Goal: Contribute content: Add original content to the website for others to see

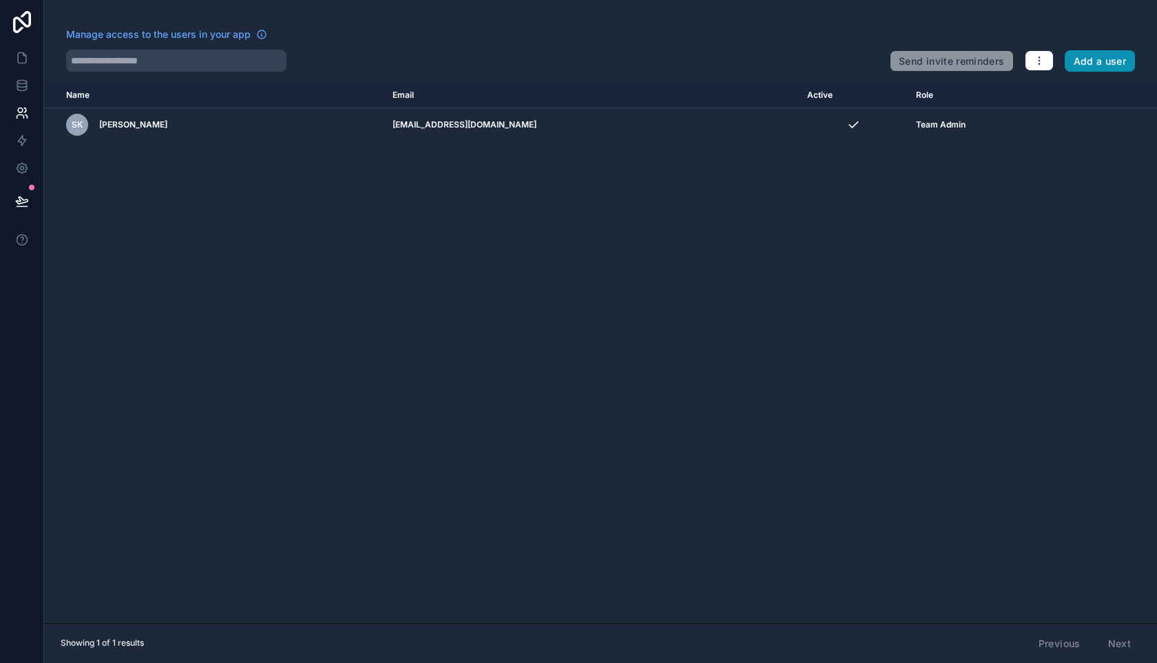
click at [1072, 61] on button "Add a user" at bounding box center [1100, 61] width 71 height 22
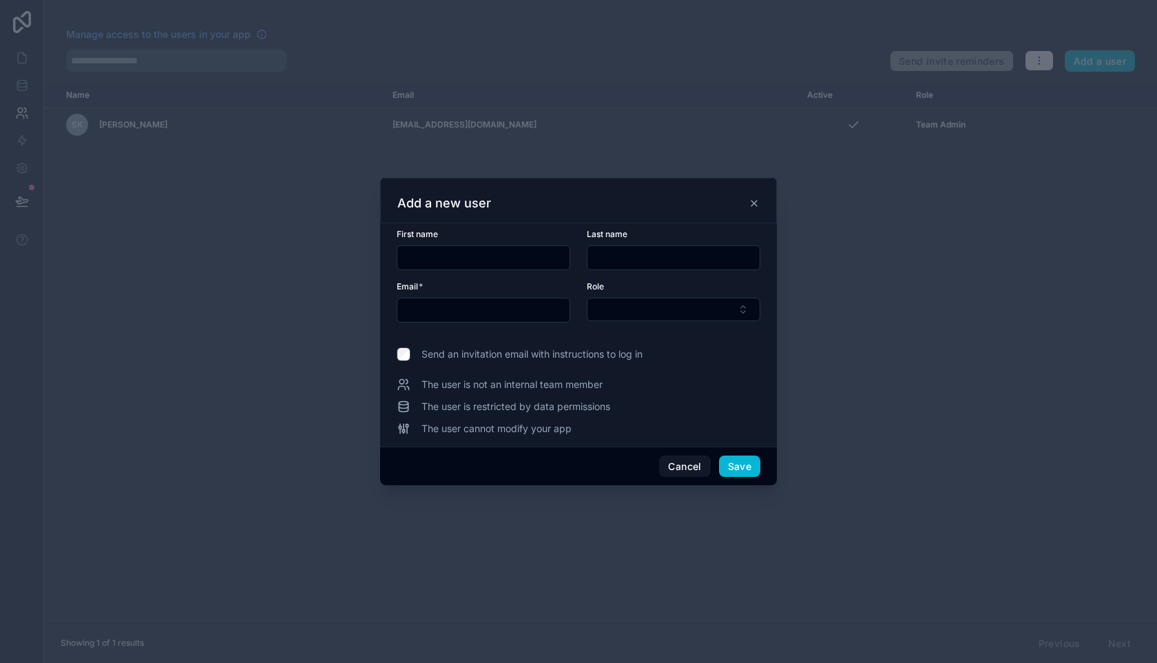
click at [756, 200] on icon at bounding box center [754, 203] width 11 height 11
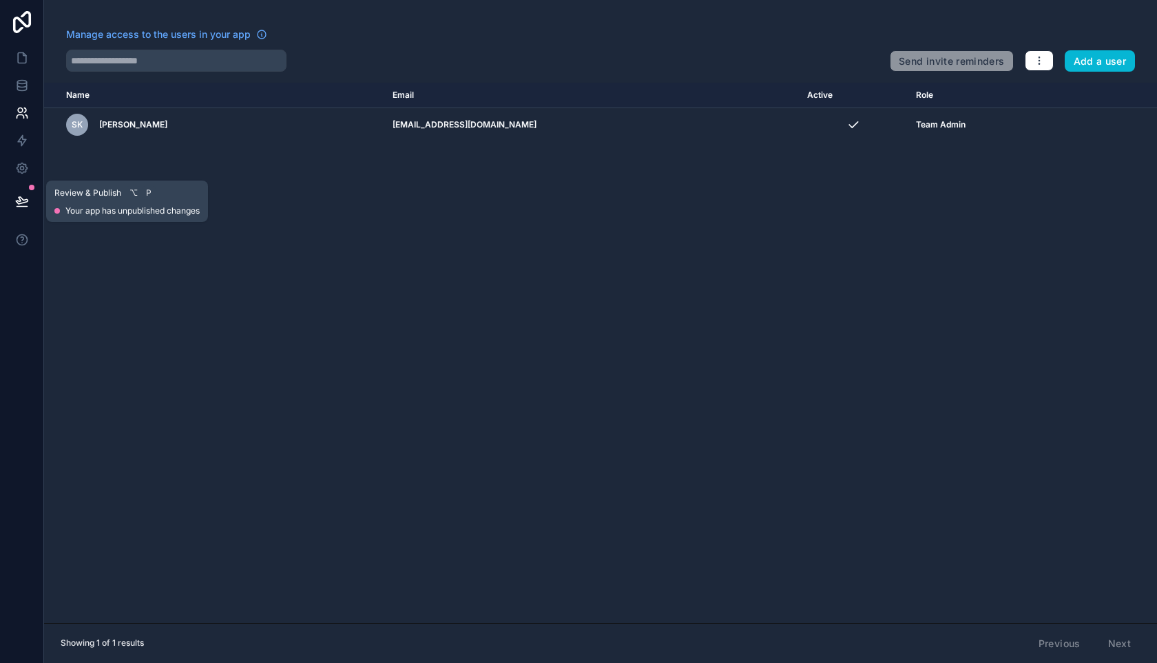
click at [28, 199] on icon at bounding box center [22, 201] width 14 height 14
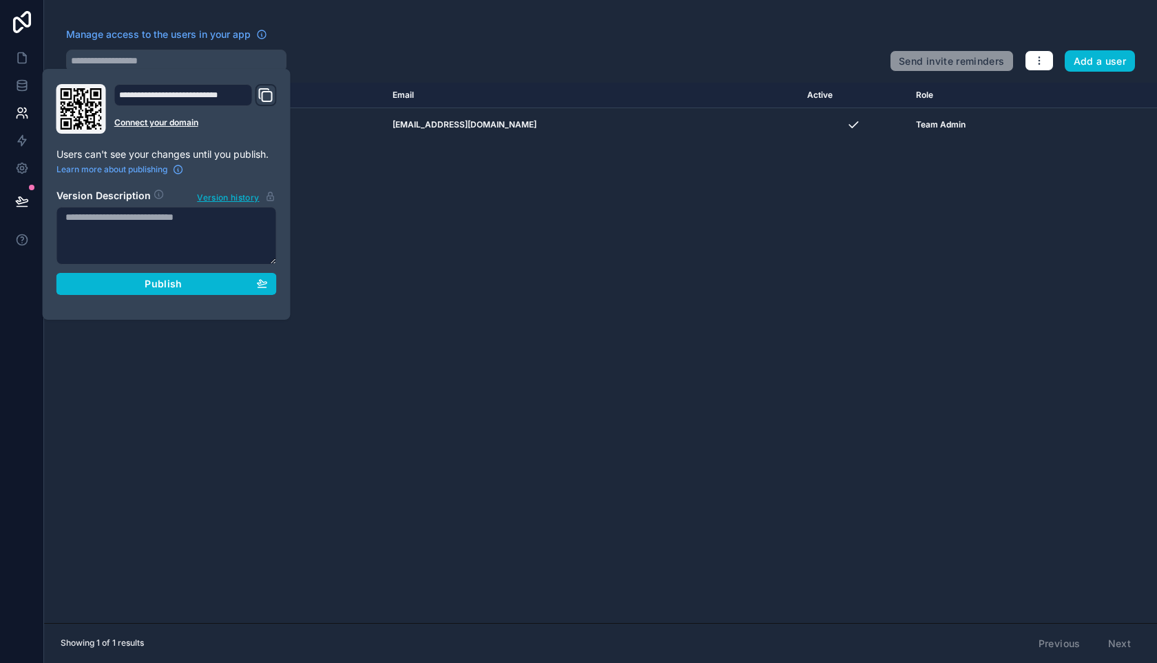
click at [99, 364] on div "Name Email Active Role [DOMAIN_NAME] SK [PERSON_NAME] [EMAIL_ADDRESS][DOMAIN_NA…" at bounding box center [600, 353] width 1113 height 540
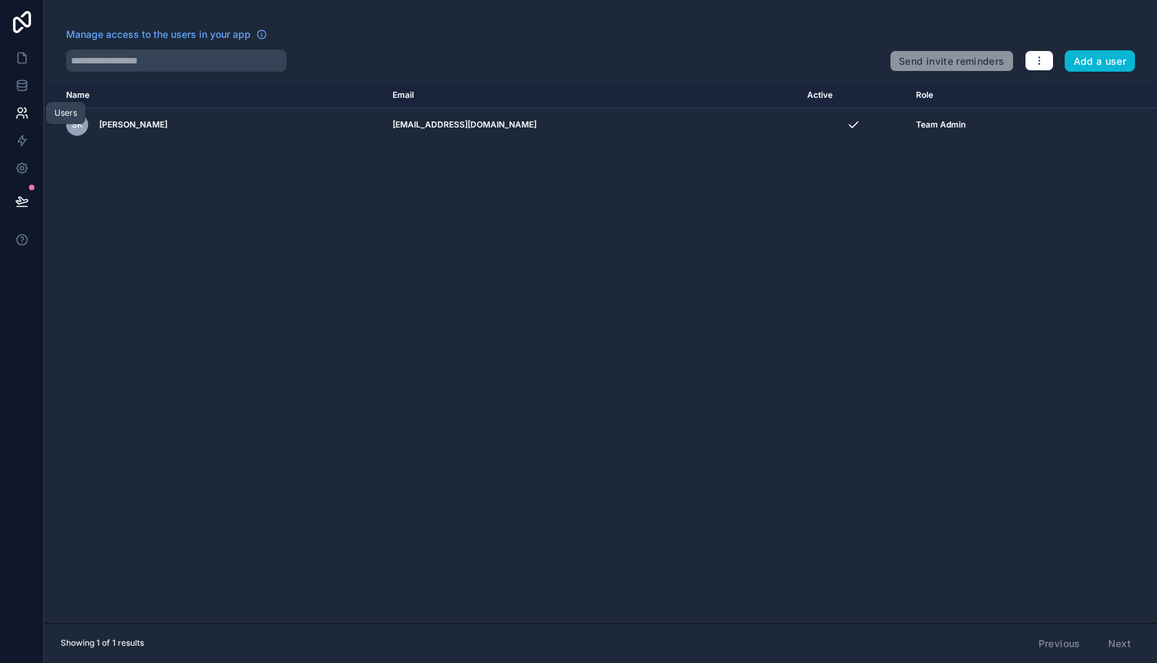
click at [23, 111] on icon at bounding box center [22, 113] width 14 height 14
click at [18, 56] on icon at bounding box center [22, 58] width 14 height 14
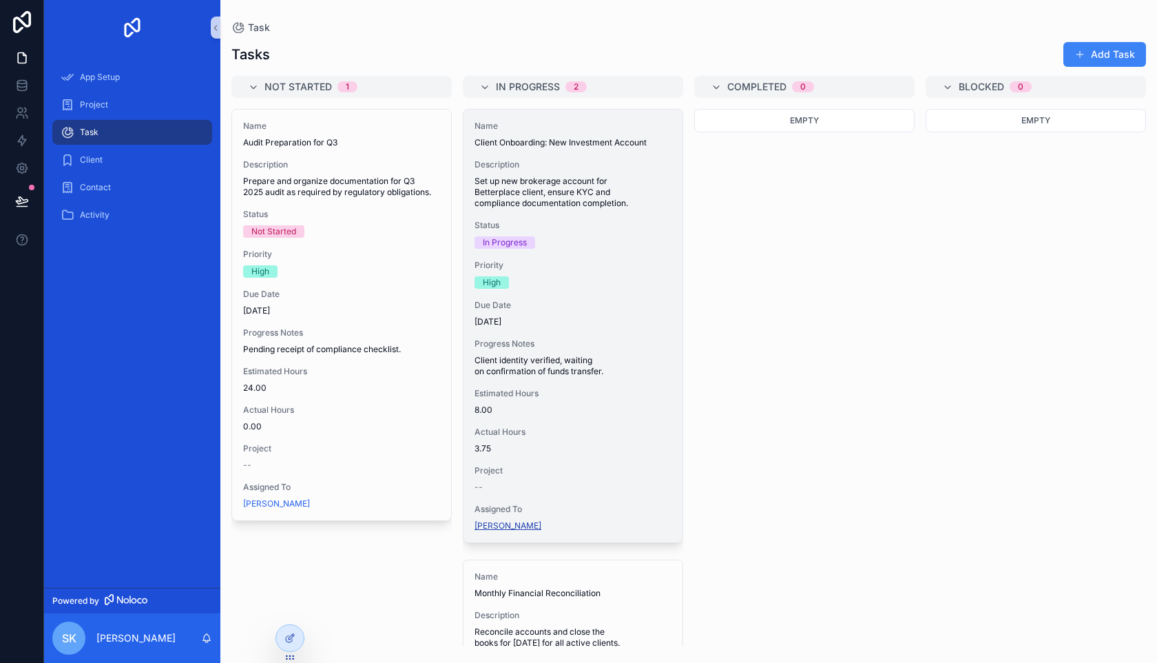
click at [515, 529] on span "[PERSON_NAME]" at bounding box center [508, 525] width 67 height 11
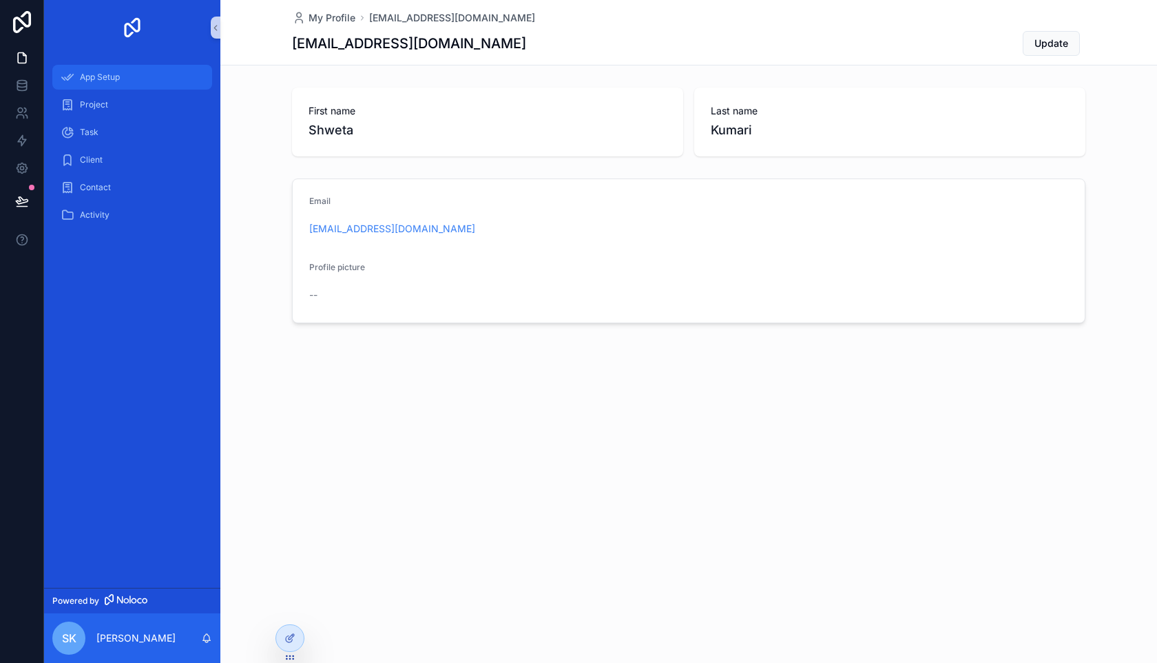
click at [123, 83] on div "App Setup" at bounding box center [132, 77] width 143 height 22
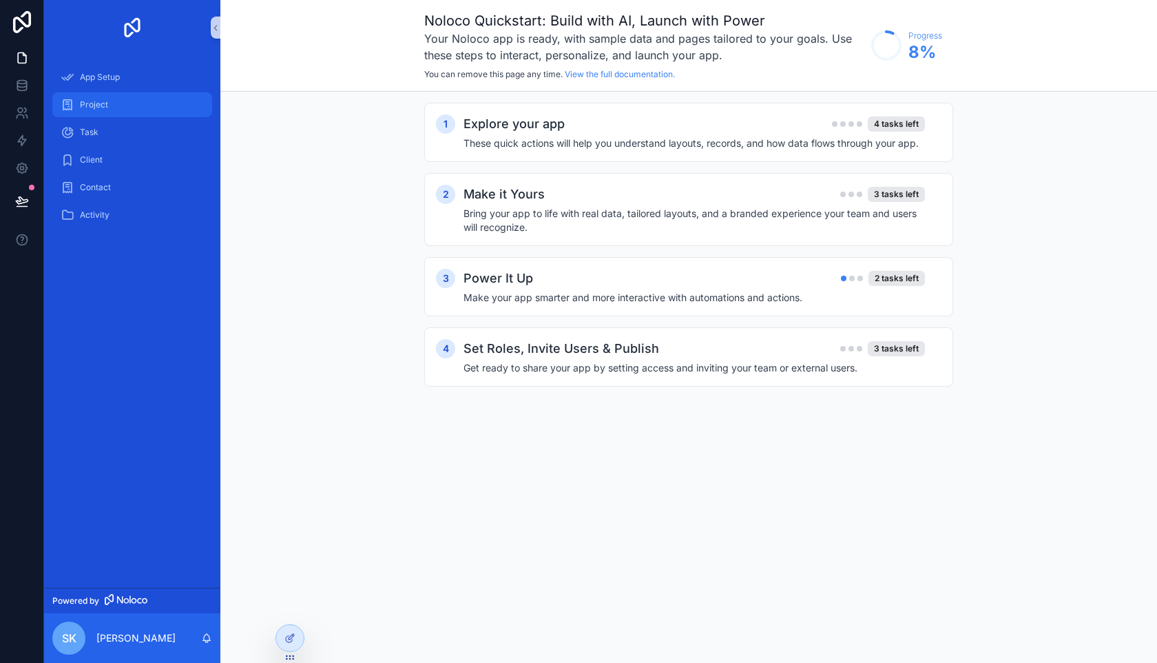
click at [119, 101] on div "Project" at bounding box center [132, 105] width 143 height 22
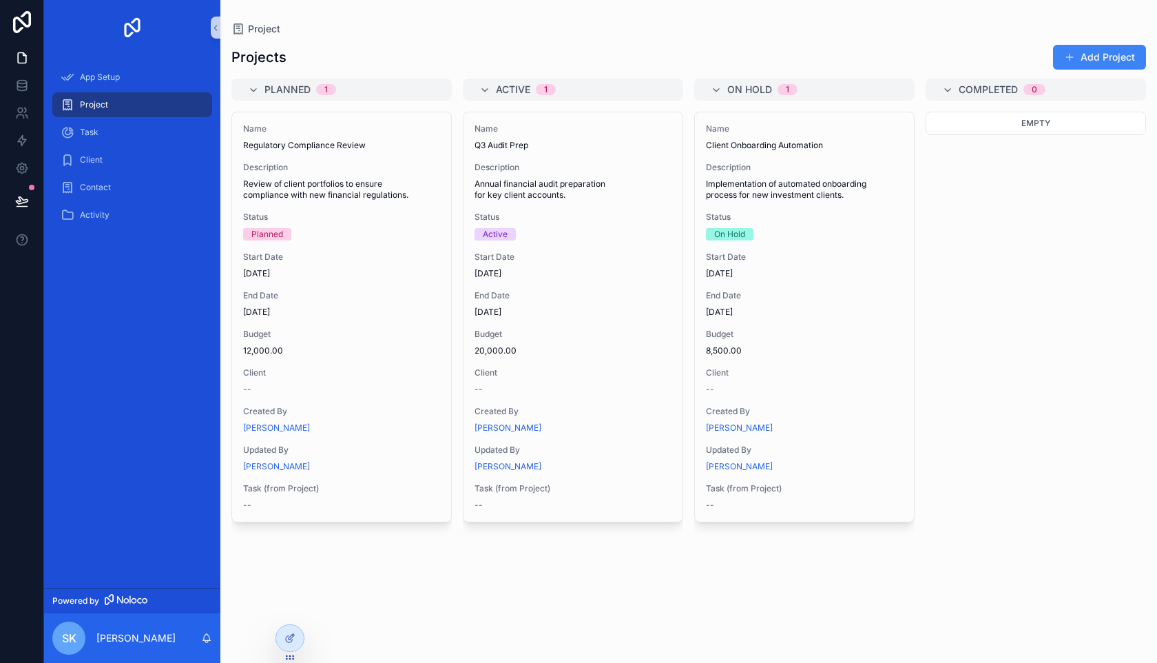
click at [122, 117] on div "Project" at bounding box center [132, 105] width 176 height 28
click at [119, 130] on div "Task" at bounding box center [132, 132] width 143 height 22
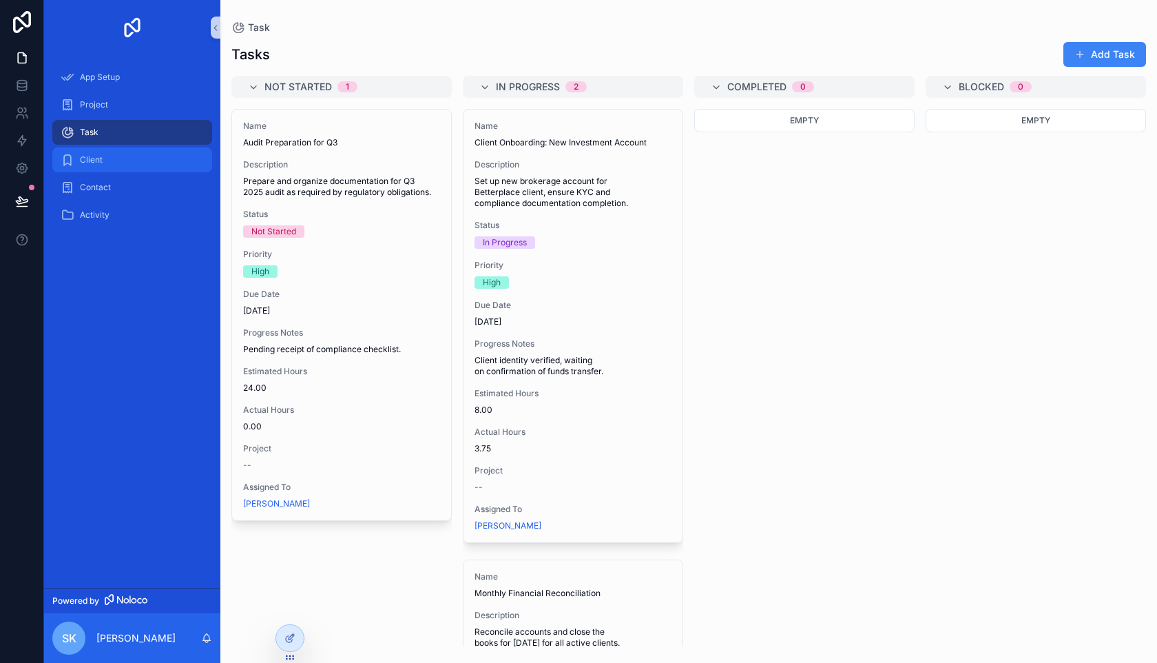
click at [119, 165] on div "Client" at bounding box center [132, 160] width 143 height 22
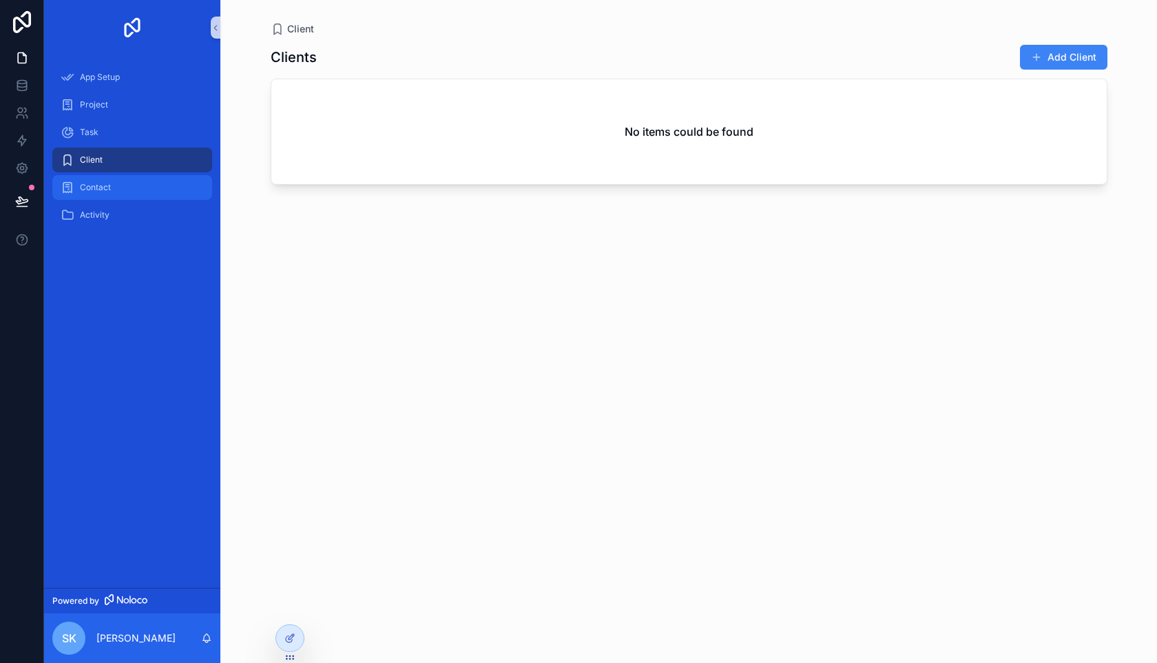
click at [116, 185] on div "Contact" at bounding box center [132, 187] width 143 height 22
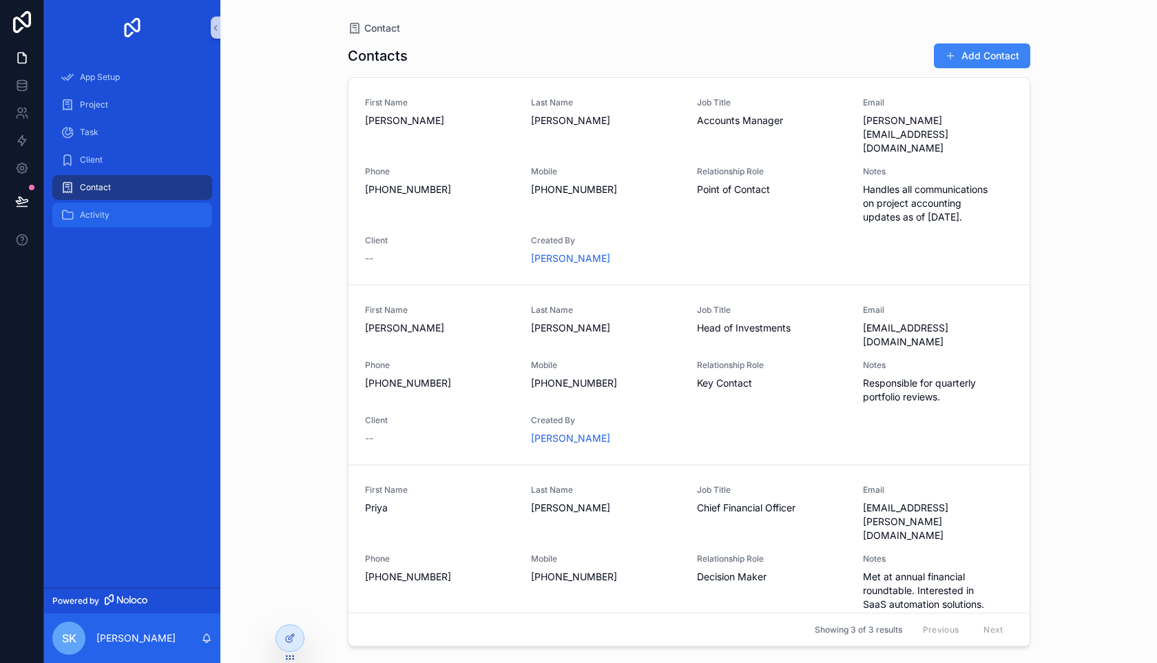
click at [119, 218] on div "Activity" at bounding box center [132, 215] width 143 height 22
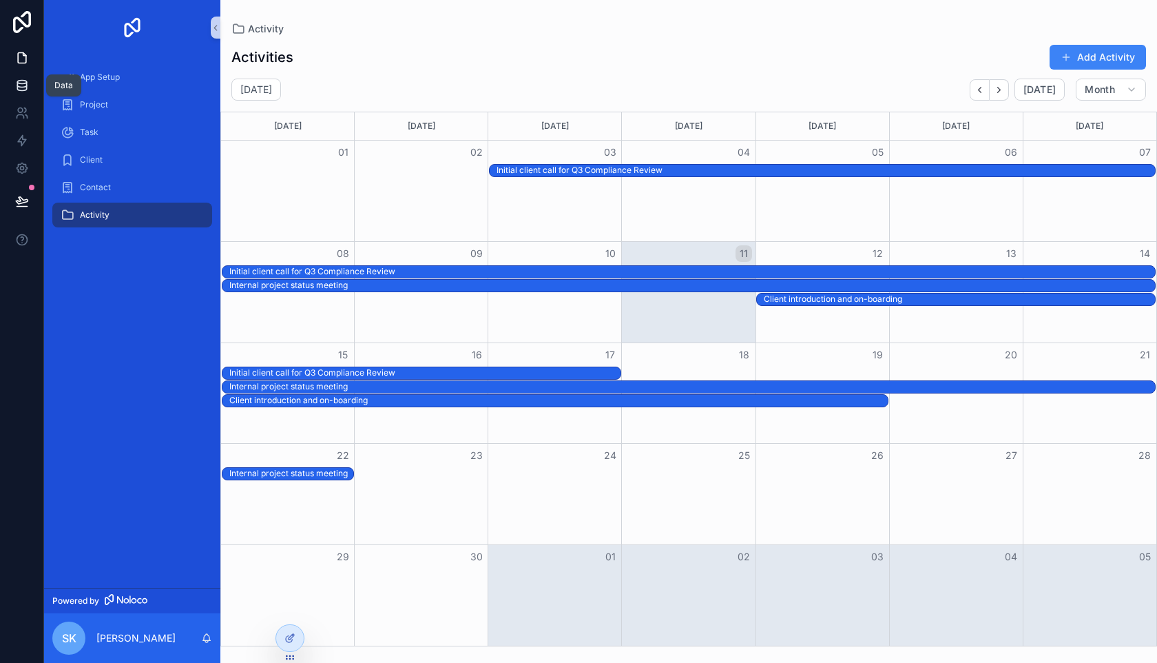
click at [15, 83] on icon at bounding box center [22, 86] width 14 height 14
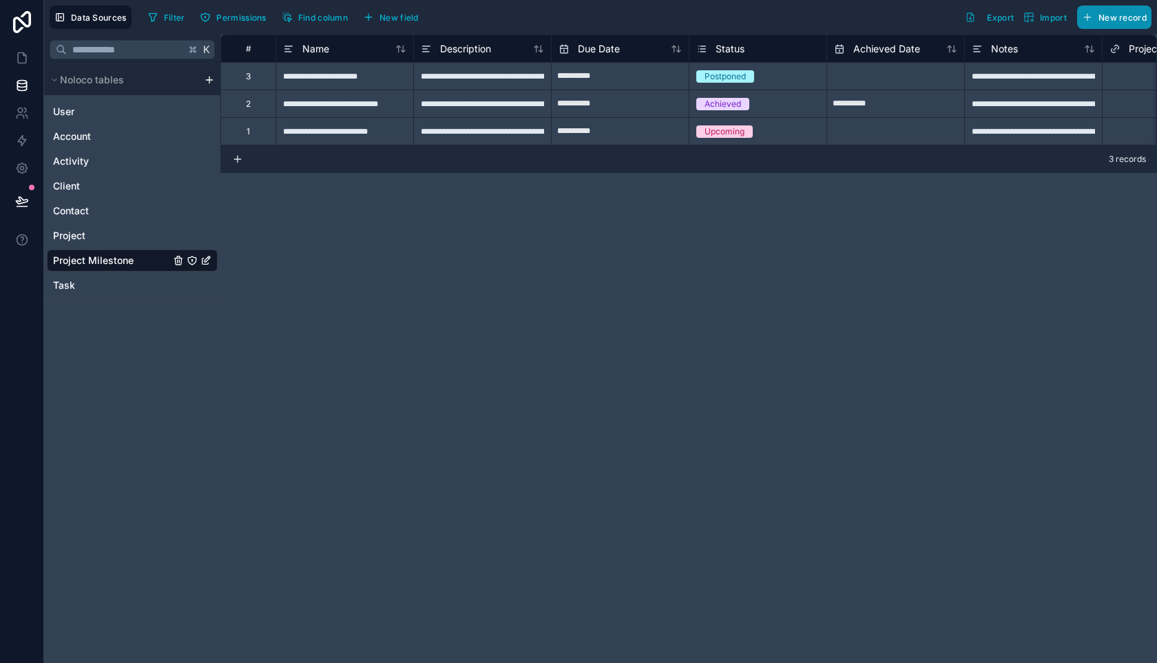
click at [1106, 10] on button "New record" at bounding box center [1115, 17] width 74 height 23
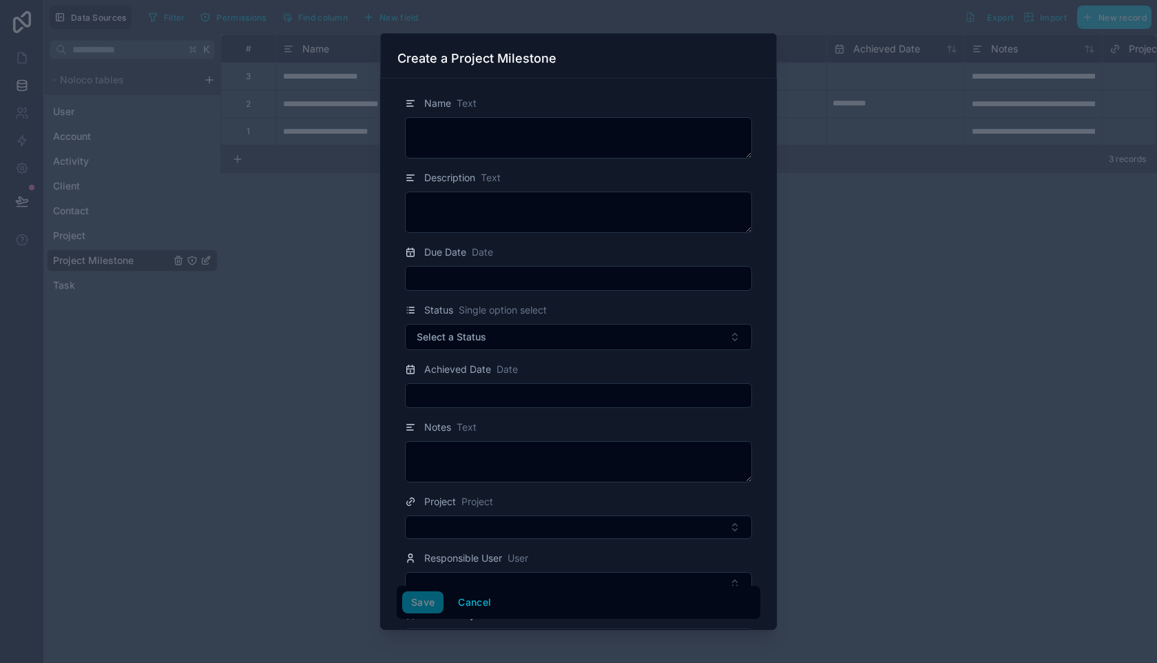
click at [947, 395] on div at bounding box center [578, 331] width 1157 height 663
